Goal: Task Accomplishment & Management: Manage account settings

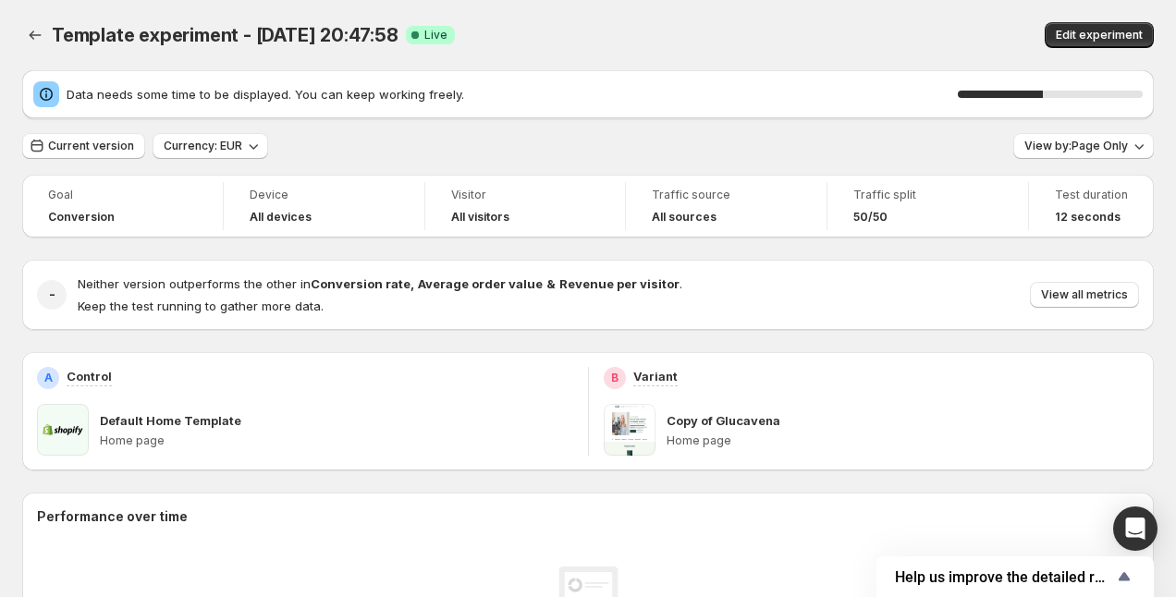
scroll to position [1, 0]
click at [1092, 152] on span "View by: Page Only" at bounding box center [1076, 145] width 104 height 15
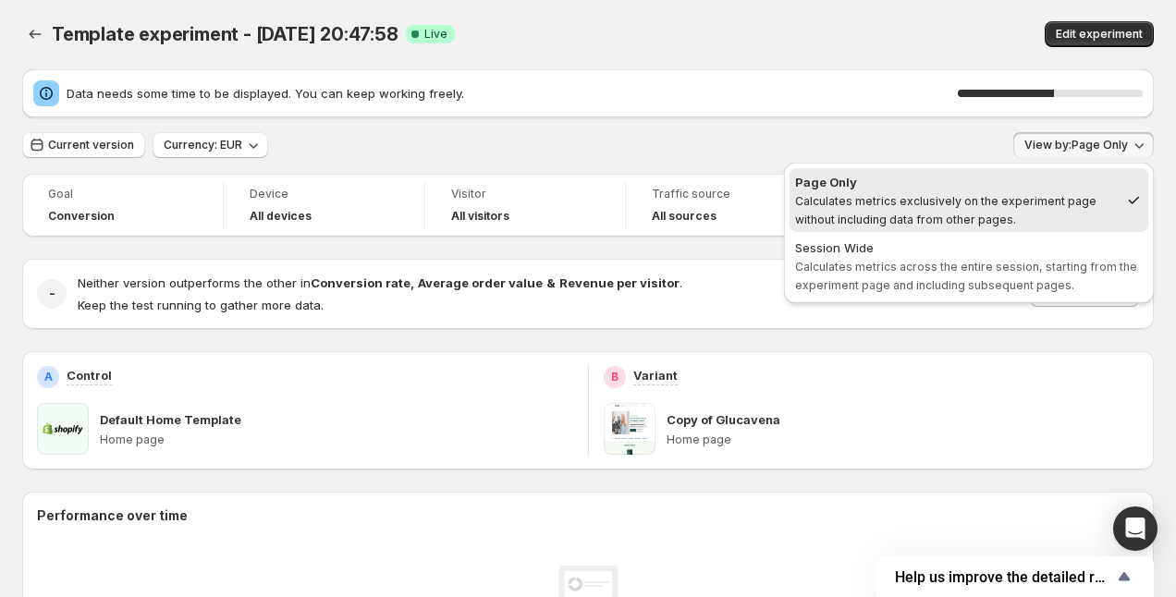
click at [1092, 151] on span "View by: Page Only" at bounding box center [1076, 145] width 104 height 15
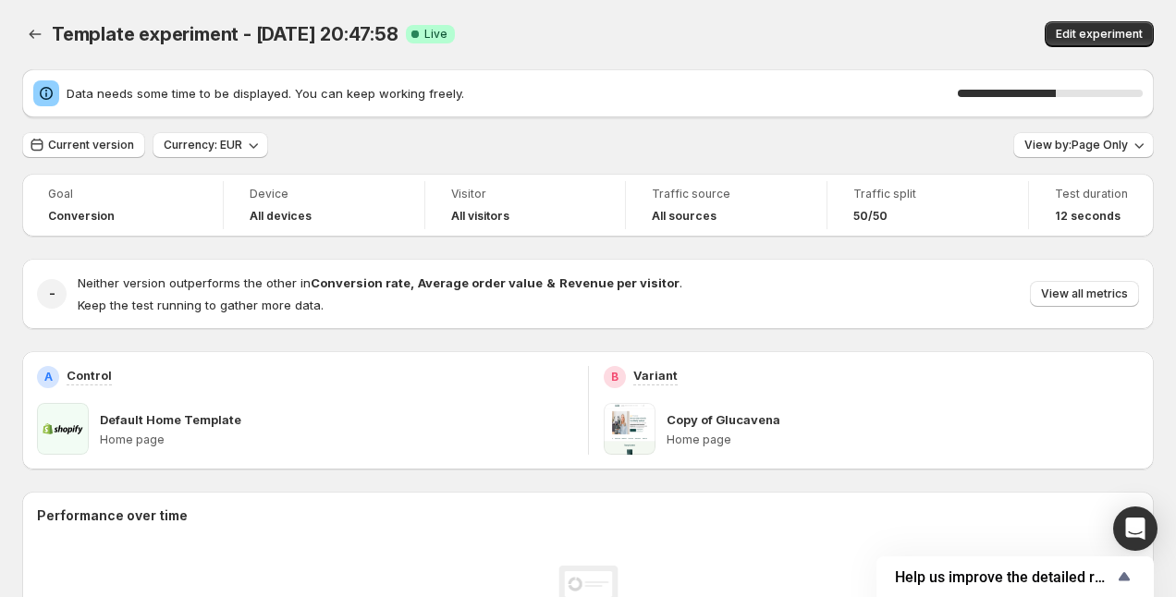
click at [808, 156] on div "Current version Currency: EUR View by: Page Only" at bounding box center [587, 145] width 1131 height 27
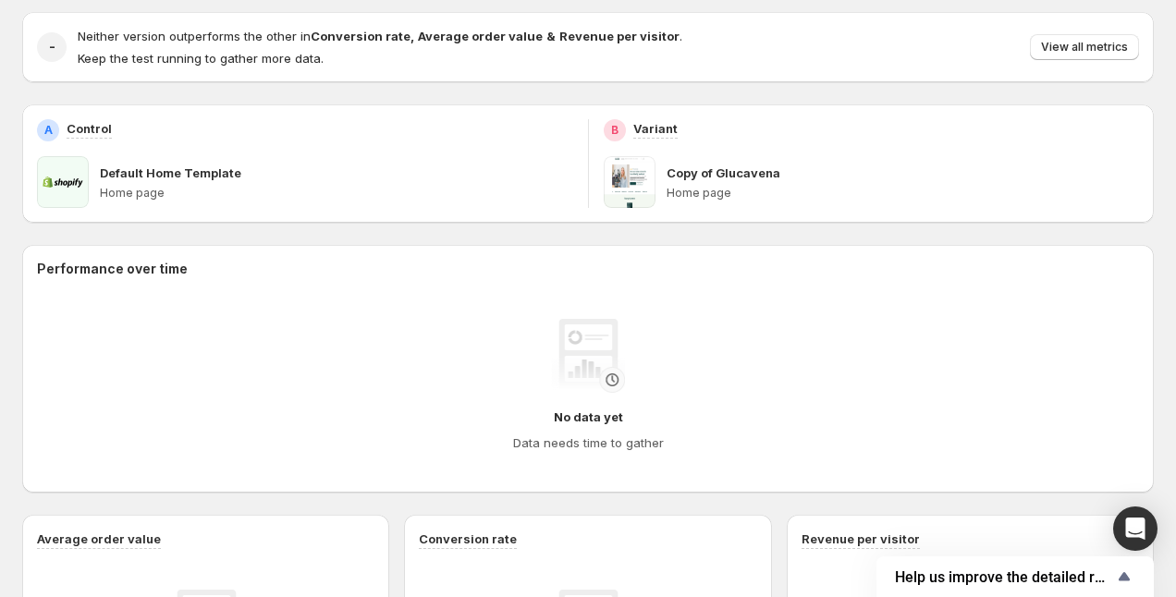
scroll to position [0, 0]
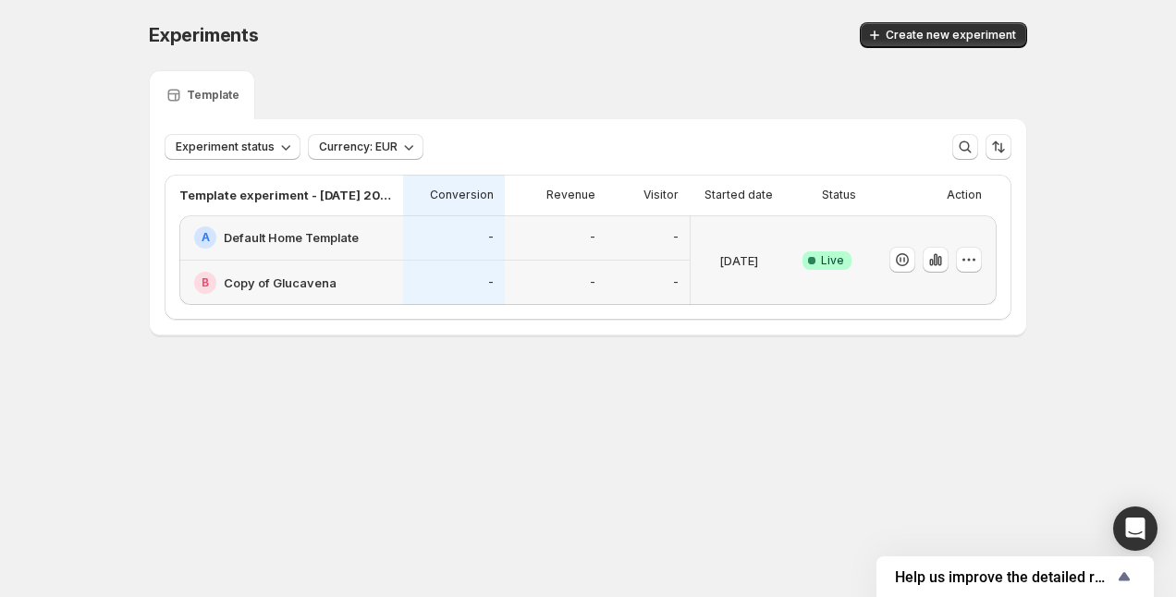
click at [710, 51] on div "Experiments. This page is ready Experiments Create new experiment" at bounding box center [588, 35] width 878 height 70
click at [890, 33] on button "Create new experiment" at bounding box center [943, 35] width 167 height 26
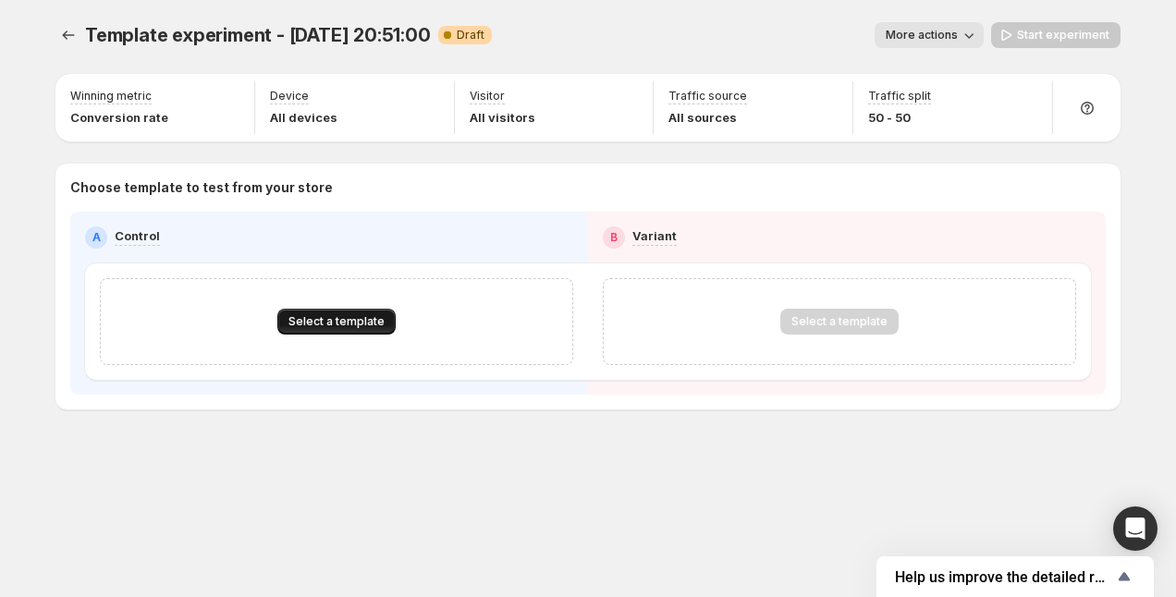
click at [313, 319] on span "Select a template" at bounding box center [336, 321] width 96 height 15
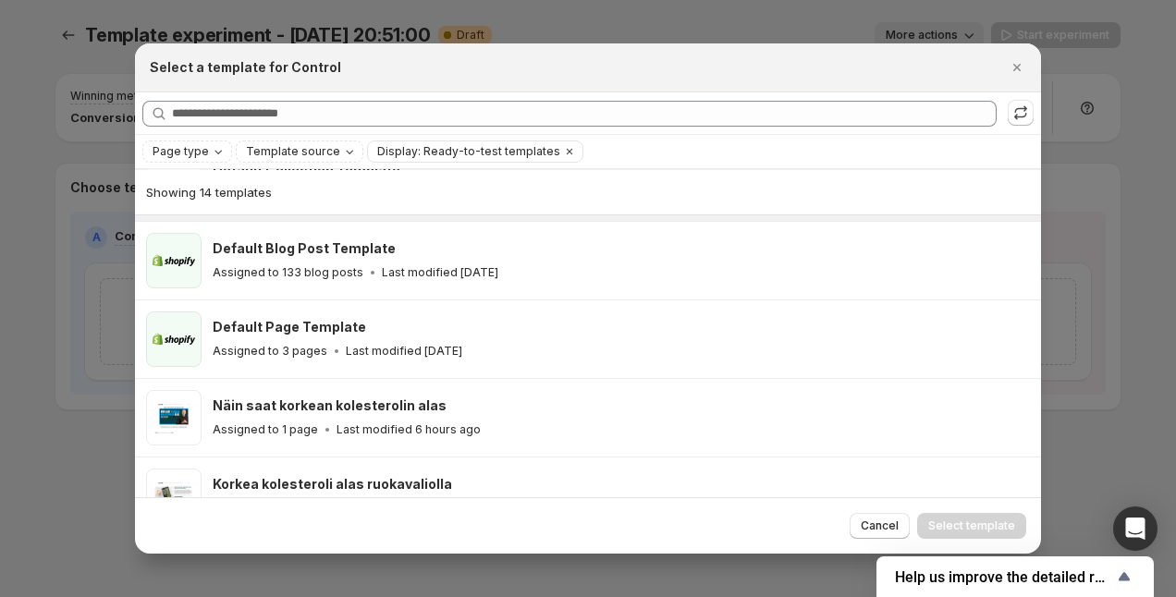
scroll to position [144, 0]
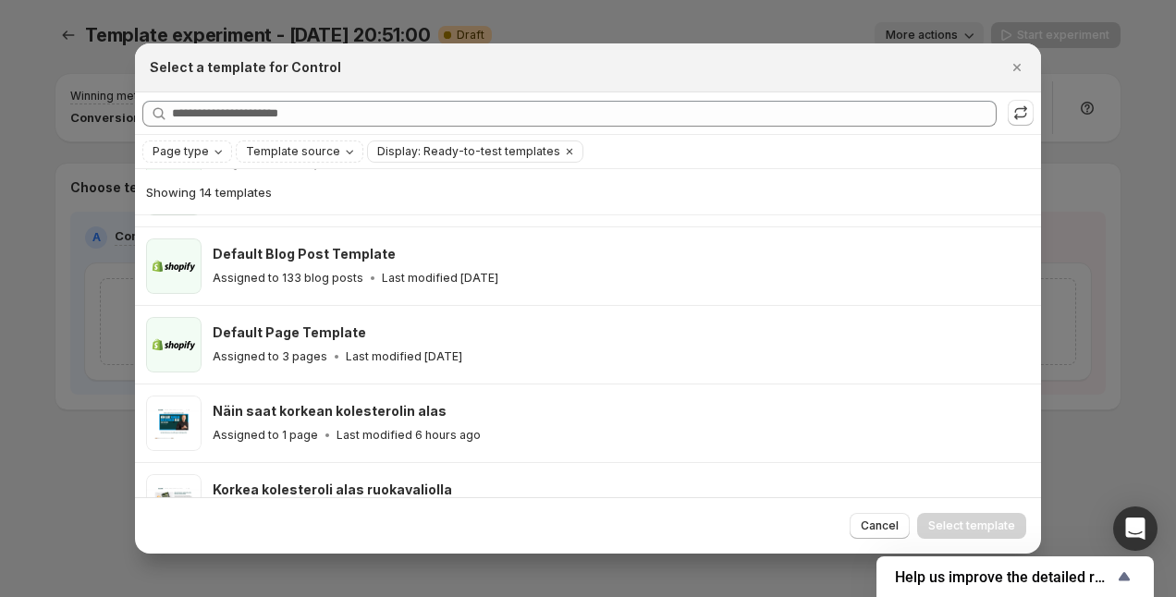
click at [189, 164] on div "Page type Template source Display: Ready-to-test templates Clear all" at bounding box center [588, 151] width 906 height 33
click at [194, 138] on div "Page type Template source Display: Ready-to-test templates Clear all" at bounding box center [588, 151] width 906 height 33
click at [194, 153] on span "Page type" at bounding box center [181, 151] width 56 height 15
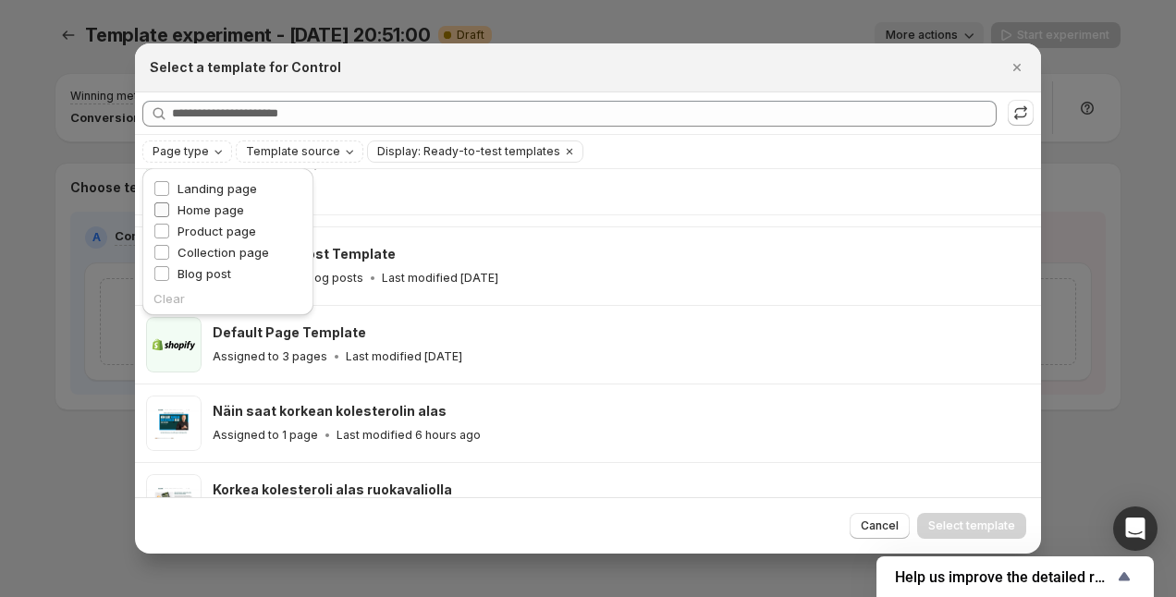
click at [190, 206] on span "Home page" at bounding box center [210, 209] width 67 height 15
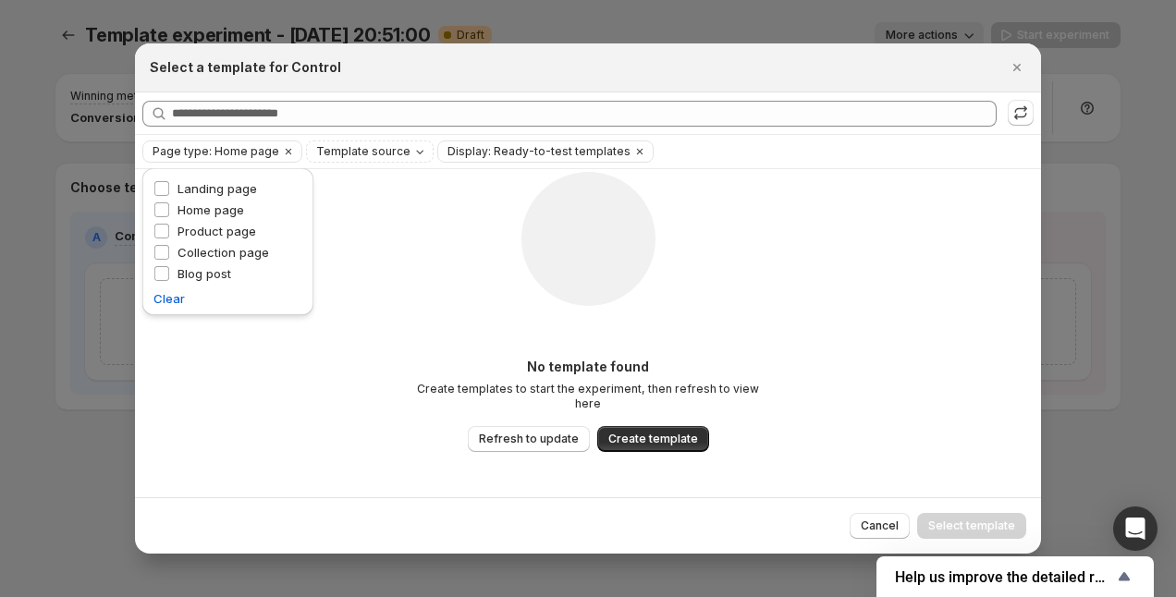
scroll to position [0, 0]
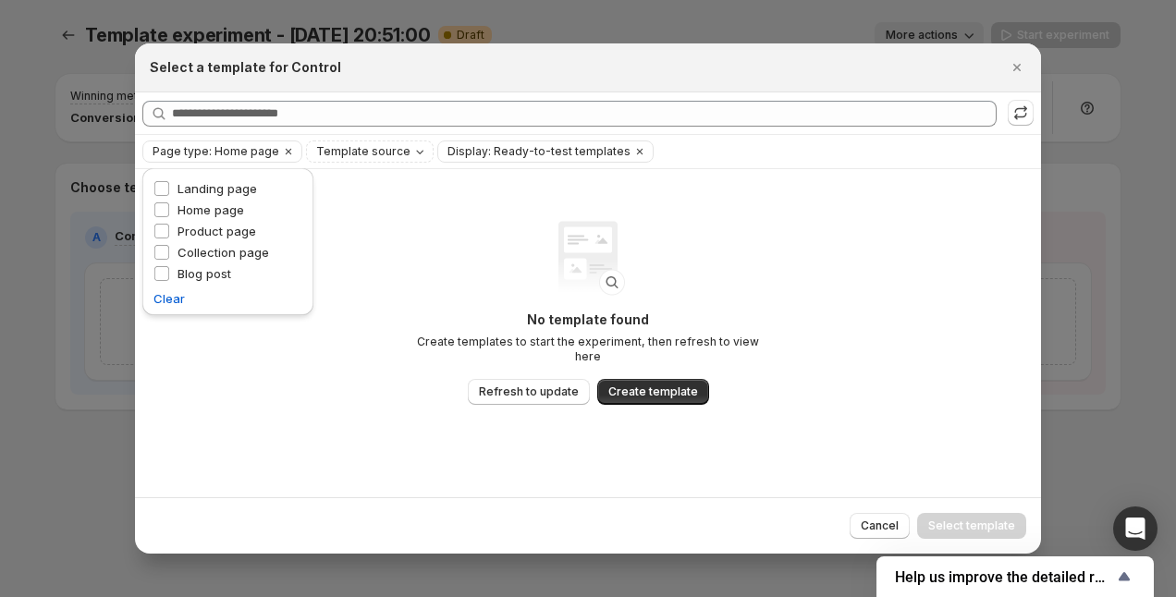
click at [436, 313] on div "No template found Create templates to start the experiment, then refresh to vie…" at bounding box center [588, 313] width 370 height 184
click at [281, 151] on icon "Clear" at bounding box center [288, 151] width 15 height 15
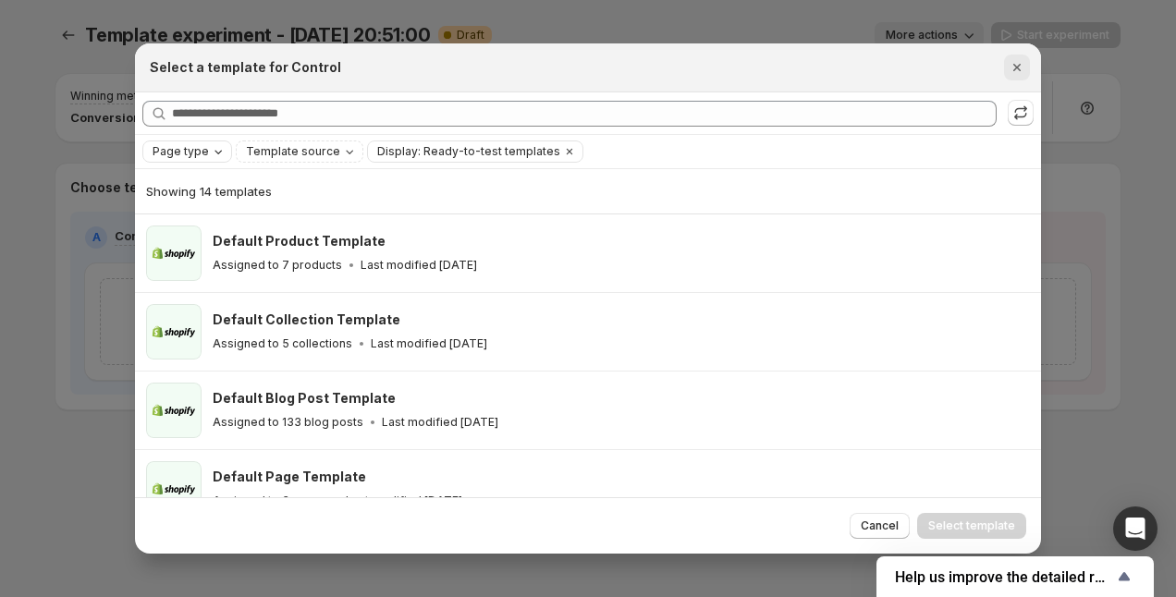
click at [1017, 72] on icon "Close" at bounding box center [1016, 67] width 18 height 18
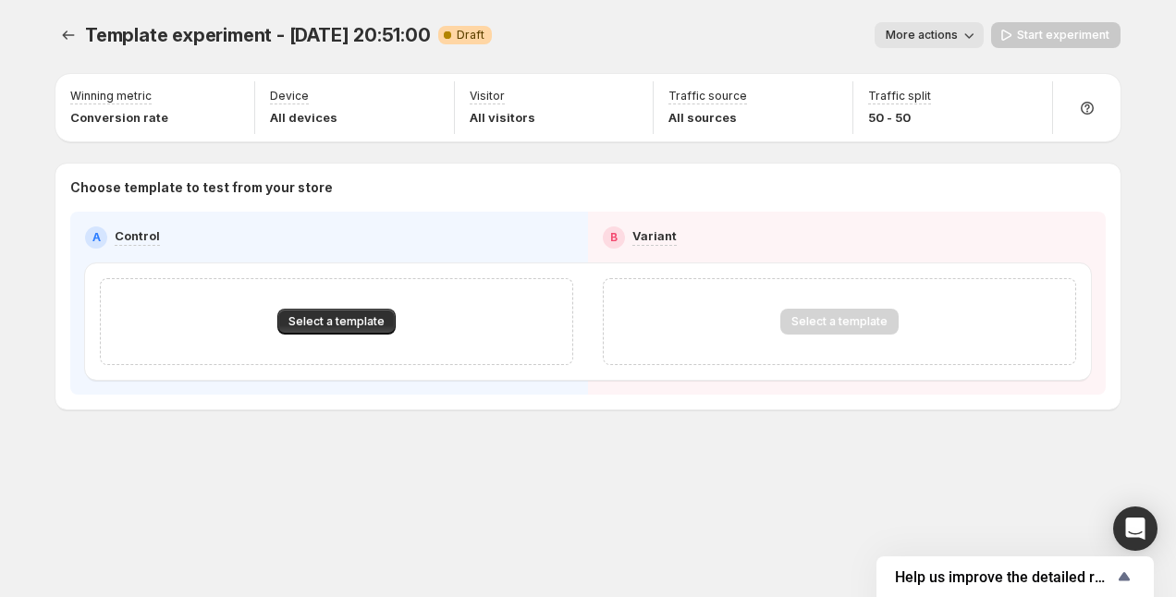
click at [957, 36] on span "More actions" at bounding box center [921, 35] width 72 height 15
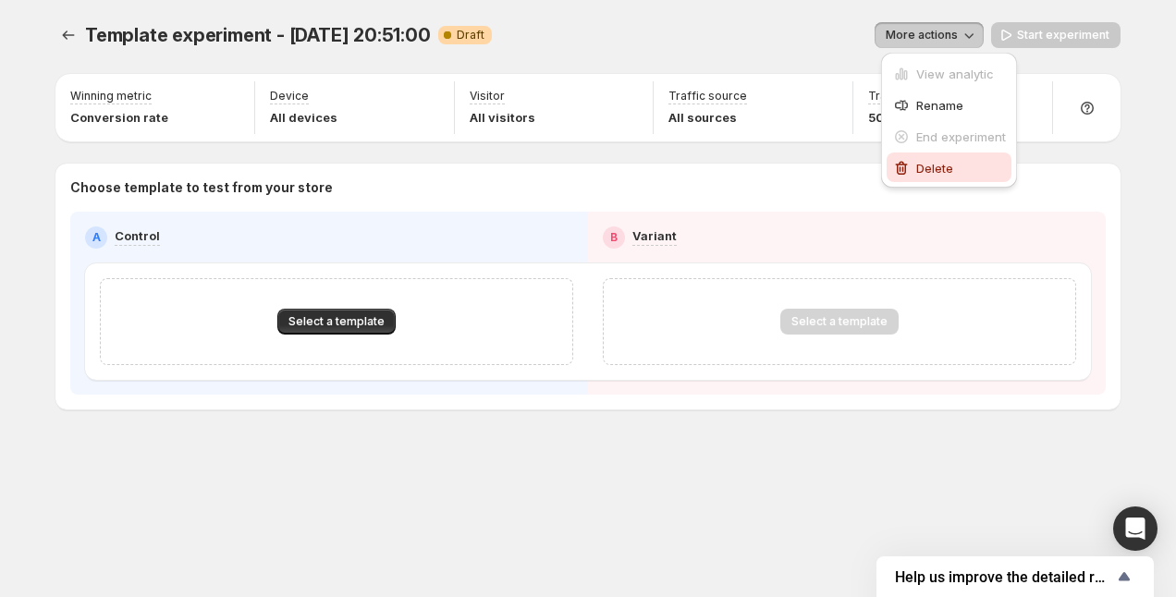
click at [932, 173] on span "Delete" at bounding box center [934, 168] width 37 height 15
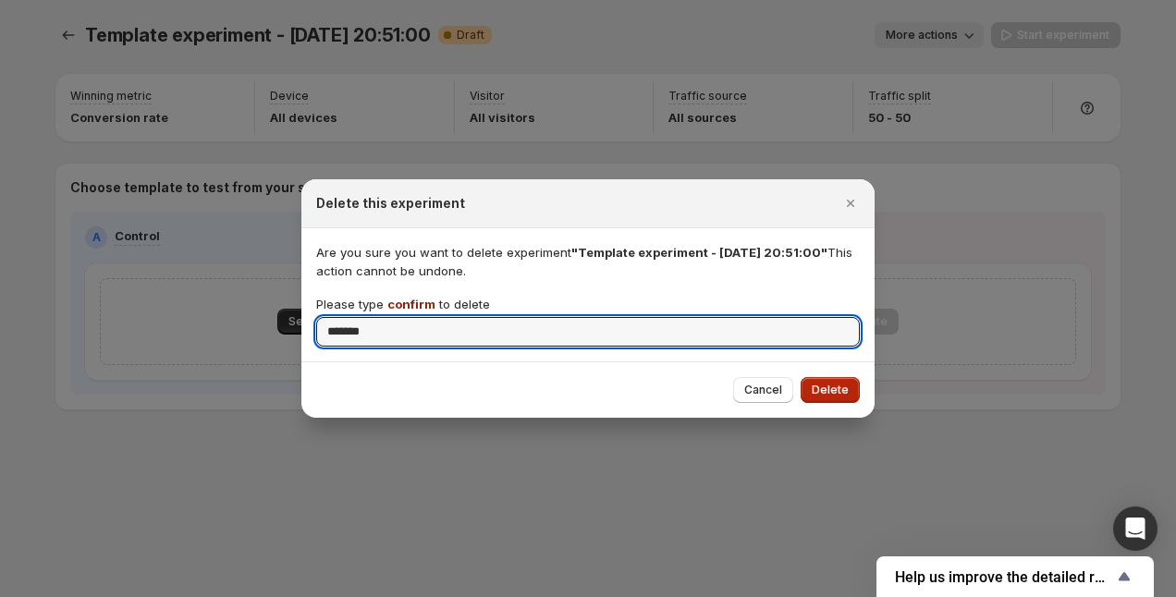
type input "*******"
click at [848, 385] on span "Delete" at bounding box center [830, 390] width 37 height 15
